Goal: Find specific page/section: Find specific page/section

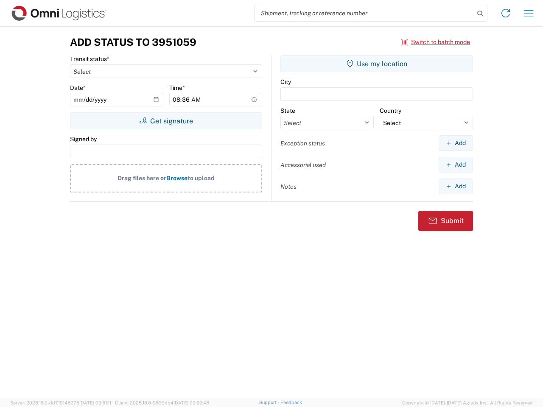
click at [365, 13] on input "search" at bounding box center [365, 13] width 220 height 16
click at [480, 14] on icon at bounding box center [480, 14] width 12 height 12
click at [506, 13] on icon at bounding box center [506, 13] width 14 height 14
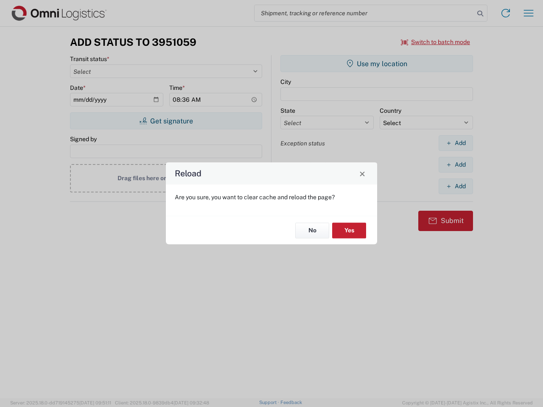
click at [529, 13] on div "Reload Are you sure, you want to clear cache and reload the page? No Yes" at bounding box center [271, 203] width 543 height 407
click at [436, 42] on div "Reload Are you sure, you want to clear cache and reload the page? No Yes" at bounding box center [271, 203] width 543 height 407
click at [166, 121] on div "Reload Are you sure, you want to clear cache and reload the page? No Yes" at bounding box center [271, 203] width 543 height 407
click at [377, 64] on div "Reload Are you sure, you want to clear cache and reload the page? No Yes" at bounding box center [271, 203] width 543 height 407
click at [456, 143] on div "Reload Are you sure, you want to clear cache and reload the page? No Yes" at bounding box center [271, 203] width 543 height 407
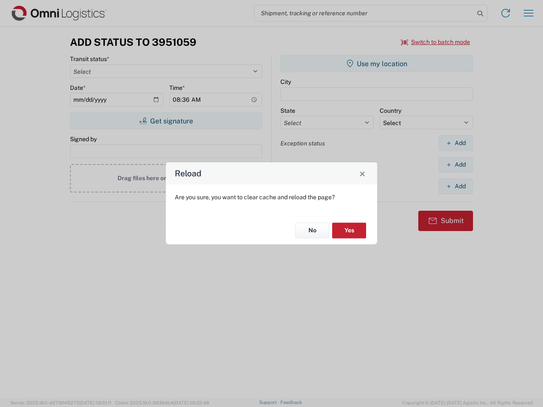
click at [456, 165] on div "Reload Are you sure, you want to clear cache and reload the page? No Yes" at bounding box center [271, 203] width 543 height 407
click at [456, 186] on div "Reload Are you sure, you want to clear cache and reload the page? No Yes" at bounding box center [271, 203] width 543 height 407
